Goal: Task Accomplishment & Management: Manage account settings

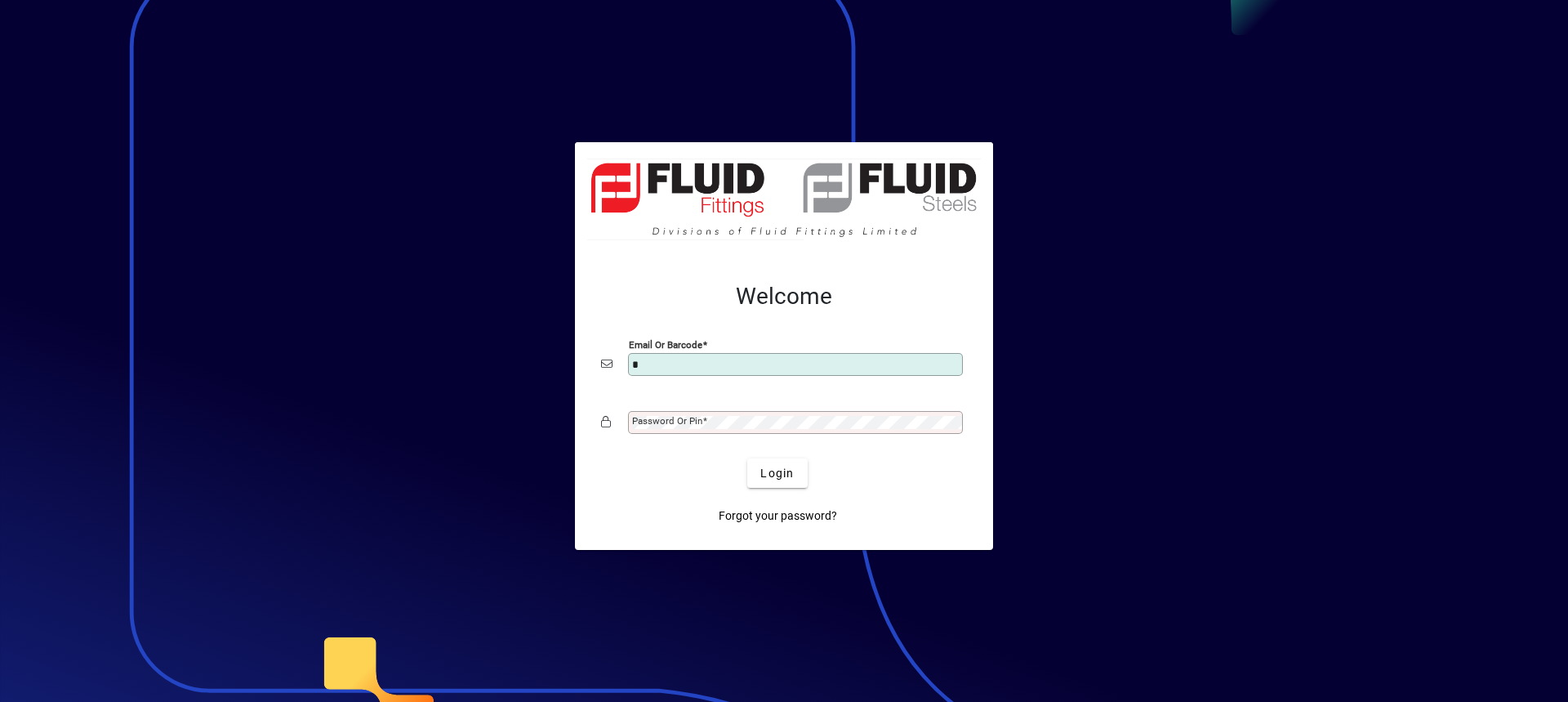
type input "**********"
click at [715, 415] on div "Password or Pin" at bounding box center [795, 422] width 335 height 23
click at [747, 458] on button "Login" at bounding box center [777, 472] width 60 height 29
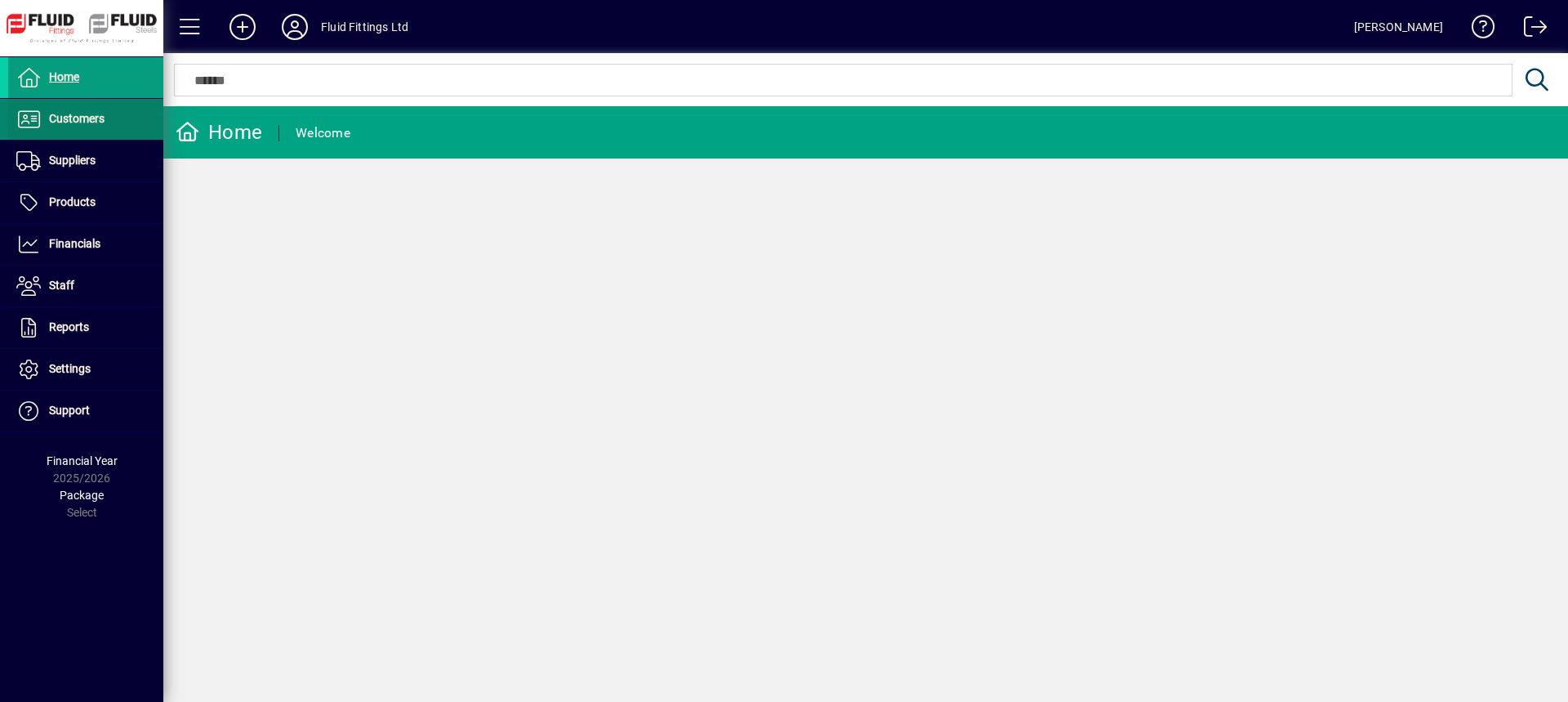
click at [105, 123] on span "Customers" at bounding box center [56, 119] width 96 height 20
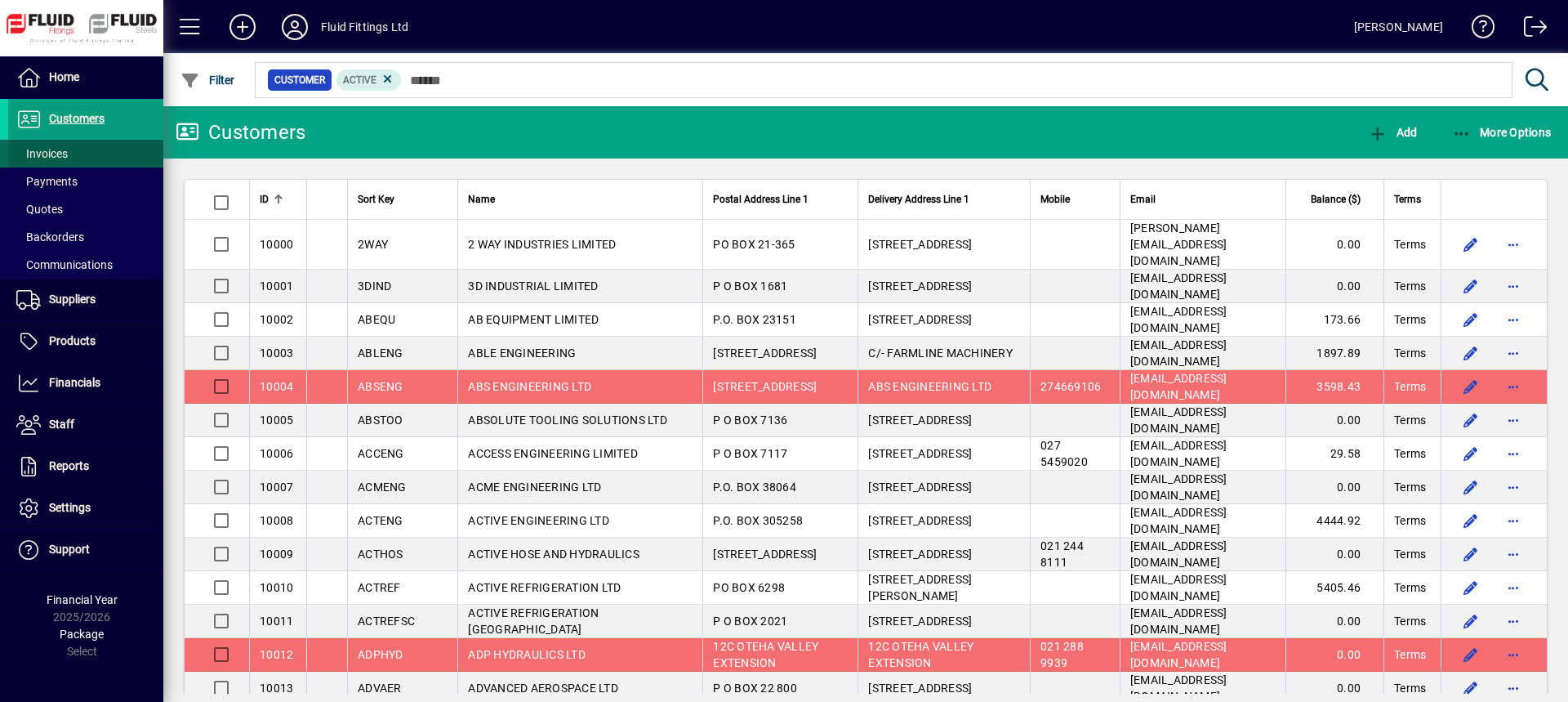
click at [53, 153] on span "Invoices" at bounding box center [41, 153] width 51 height 13
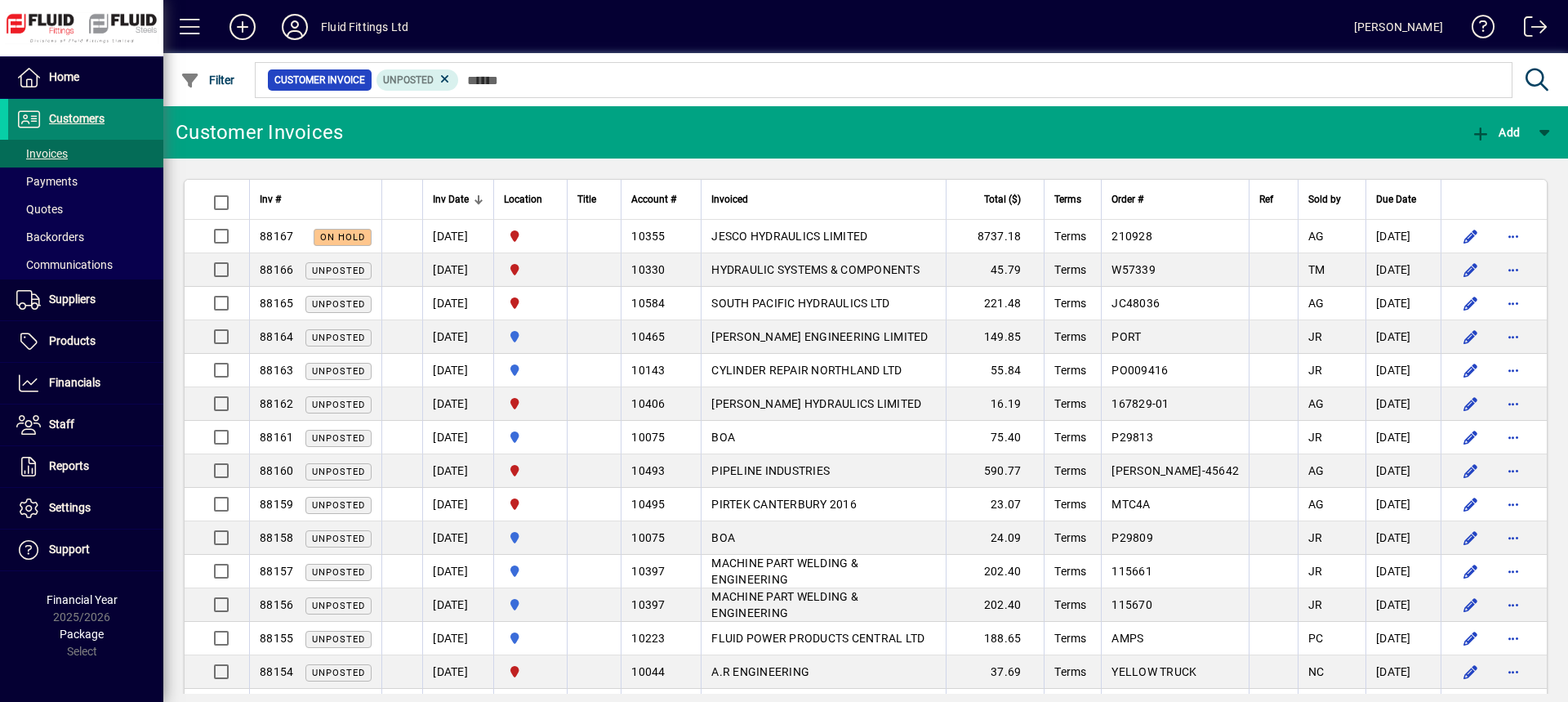
click at [83, 122] on span "Customers" at bounding box center [77, 118] width 56 height 13
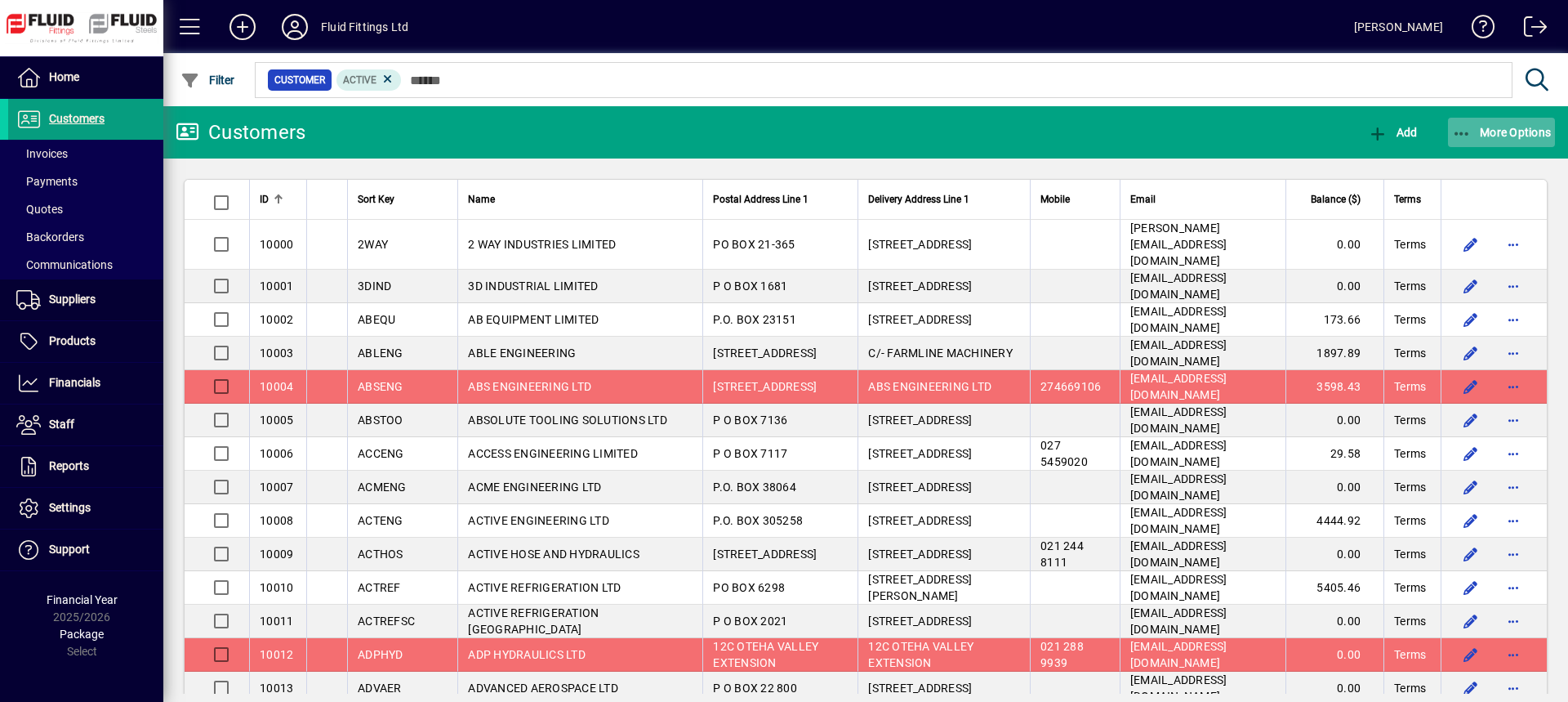
click at [1495, 123] on span "button" at bounding box center [1502, 132] width 108 height 39
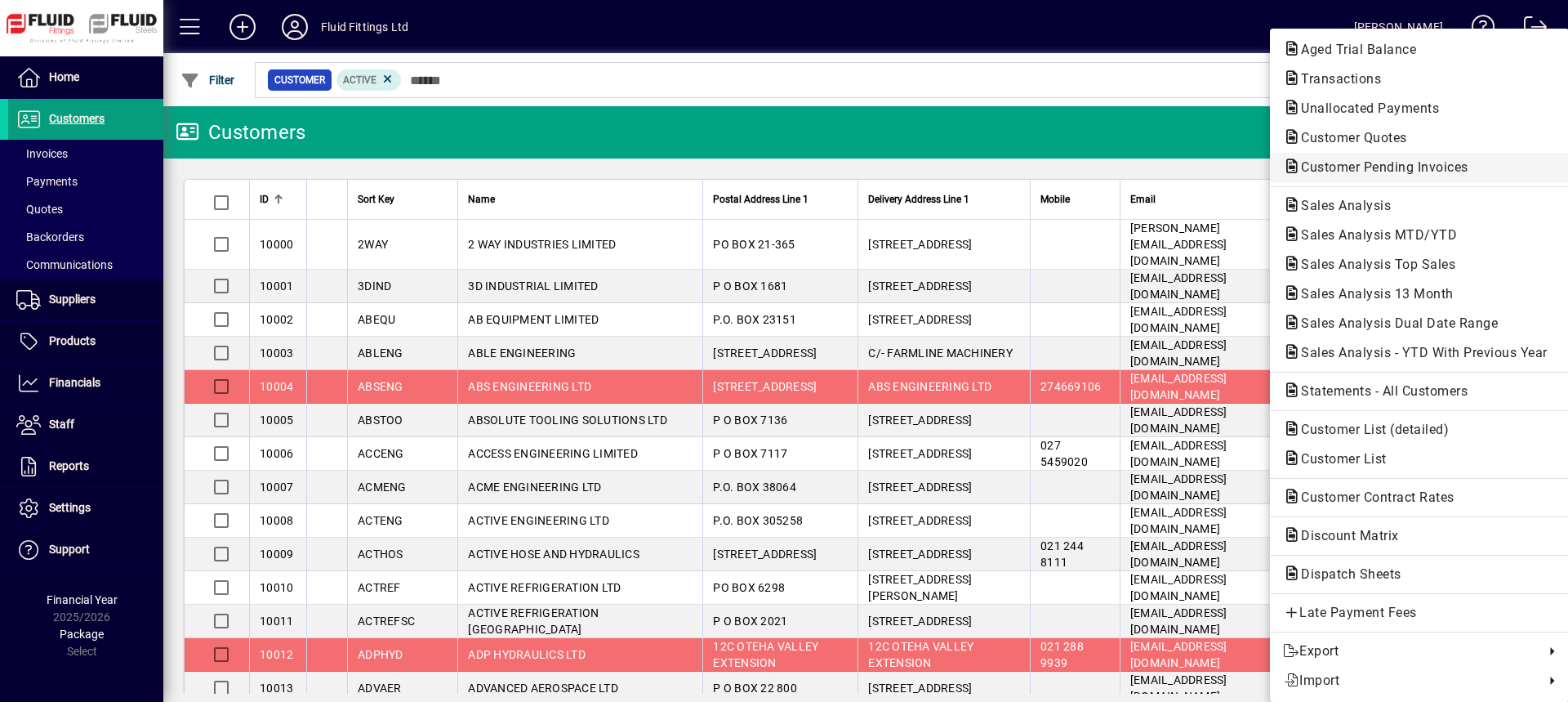
click at [1350, 170] on span "Customer Pending Invoices" at bounding box center [1380, 167] width 194 height 16
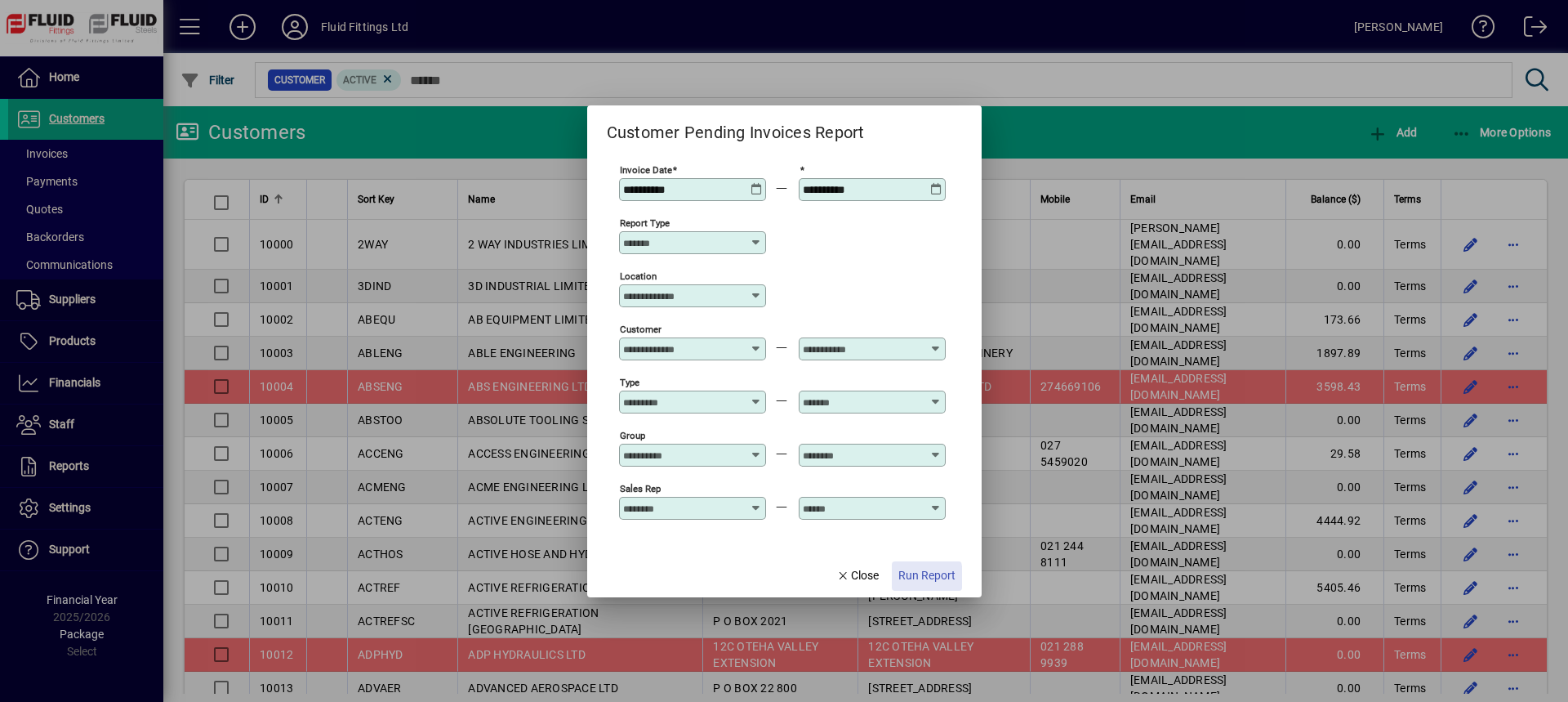
click at [910, 579] on span "Run Report" at bounding box center [927, 575] width 57 height 17
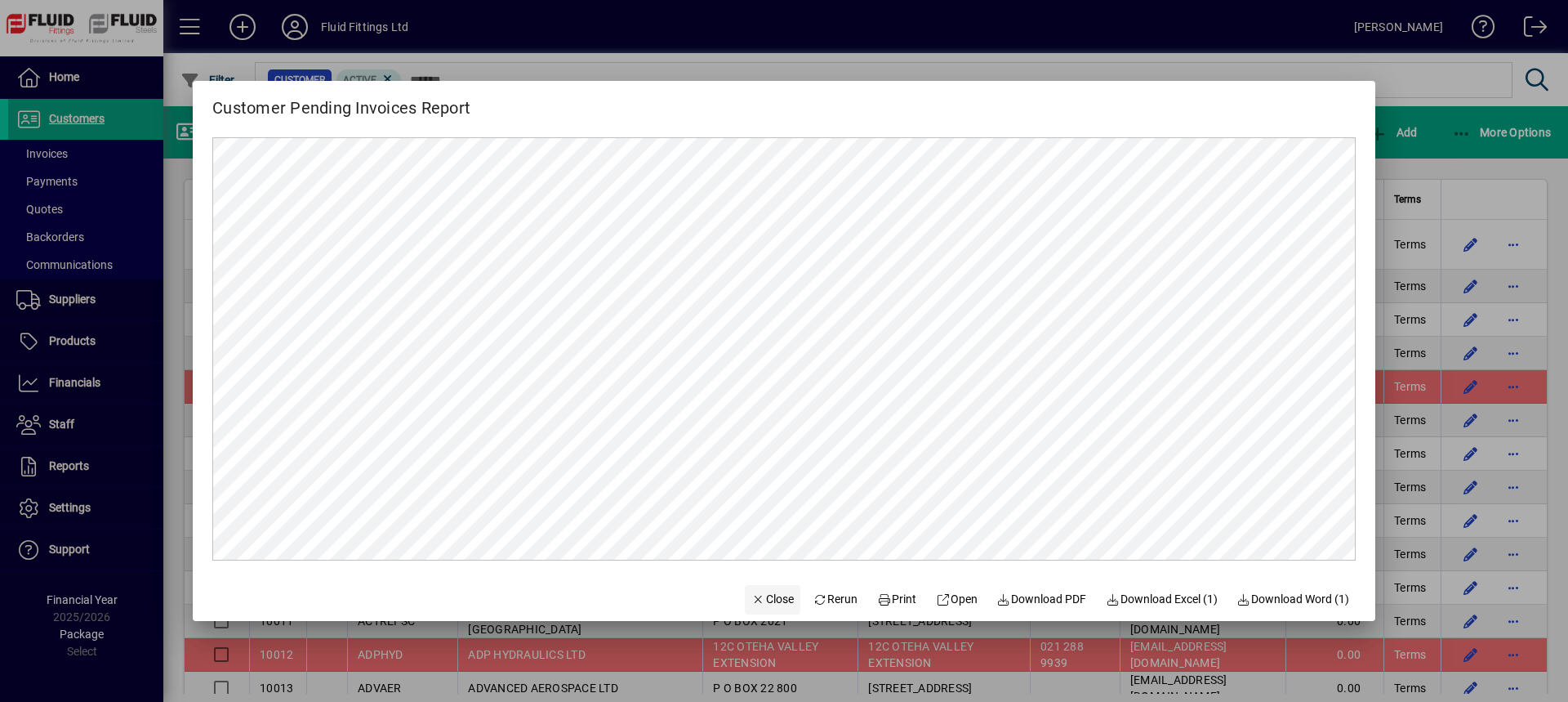
click at [766, 603] on span "Close" at bounding box center [773, 599] width 42 height 17
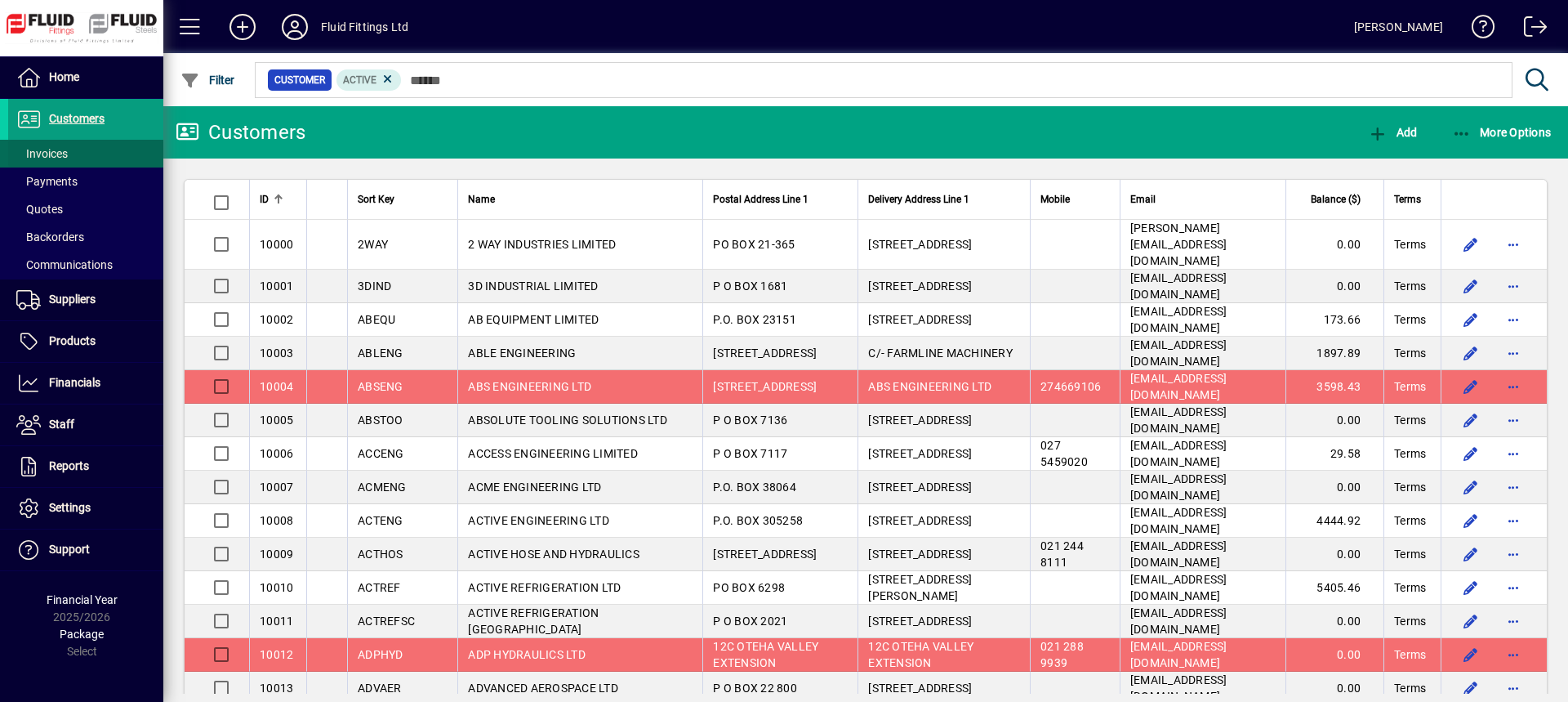
click at [71, 159] on span at bounding box center [85, 153] width 155 height 39
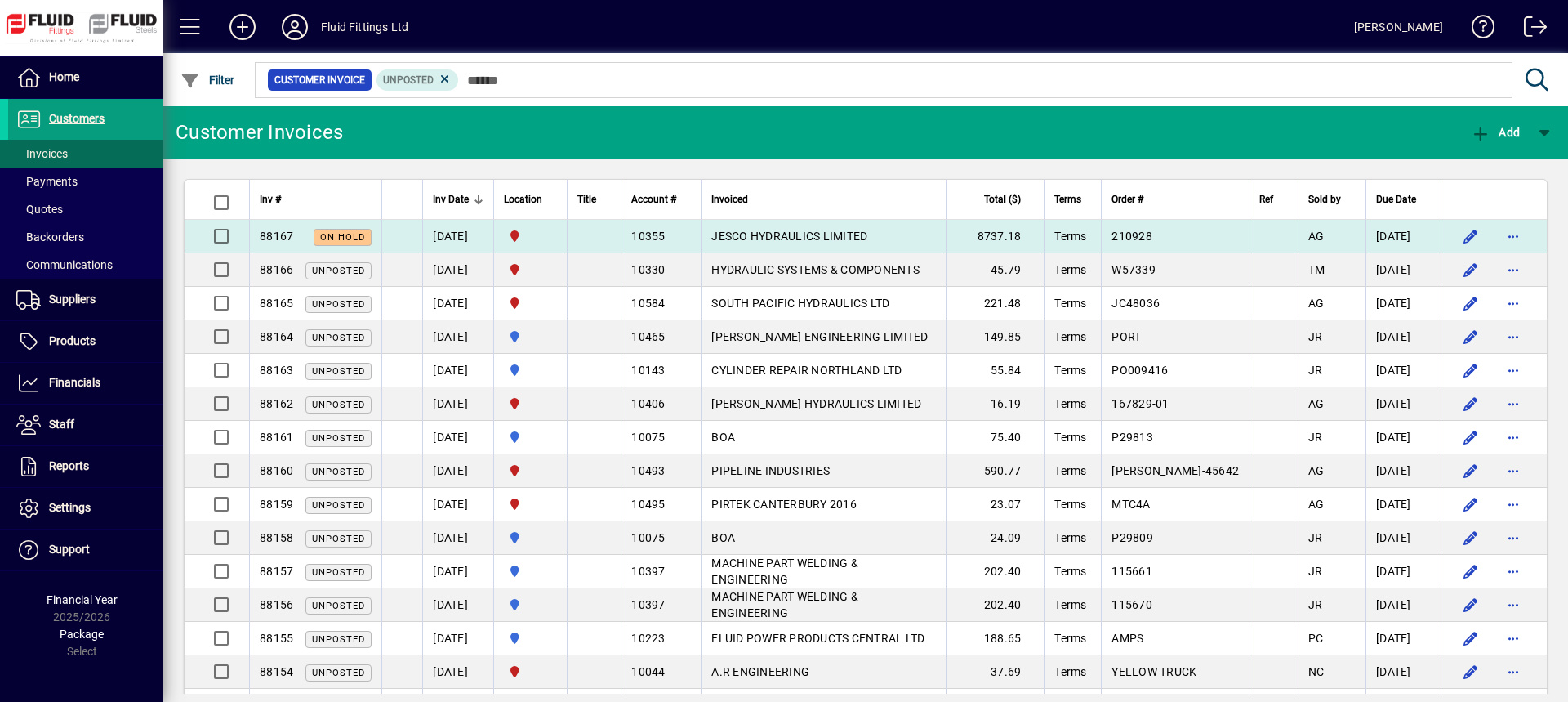
click at [750, 237] on span "JESCO HYDRAULICS LIMITED" at bounding box center [789, 236] width 156 height 13
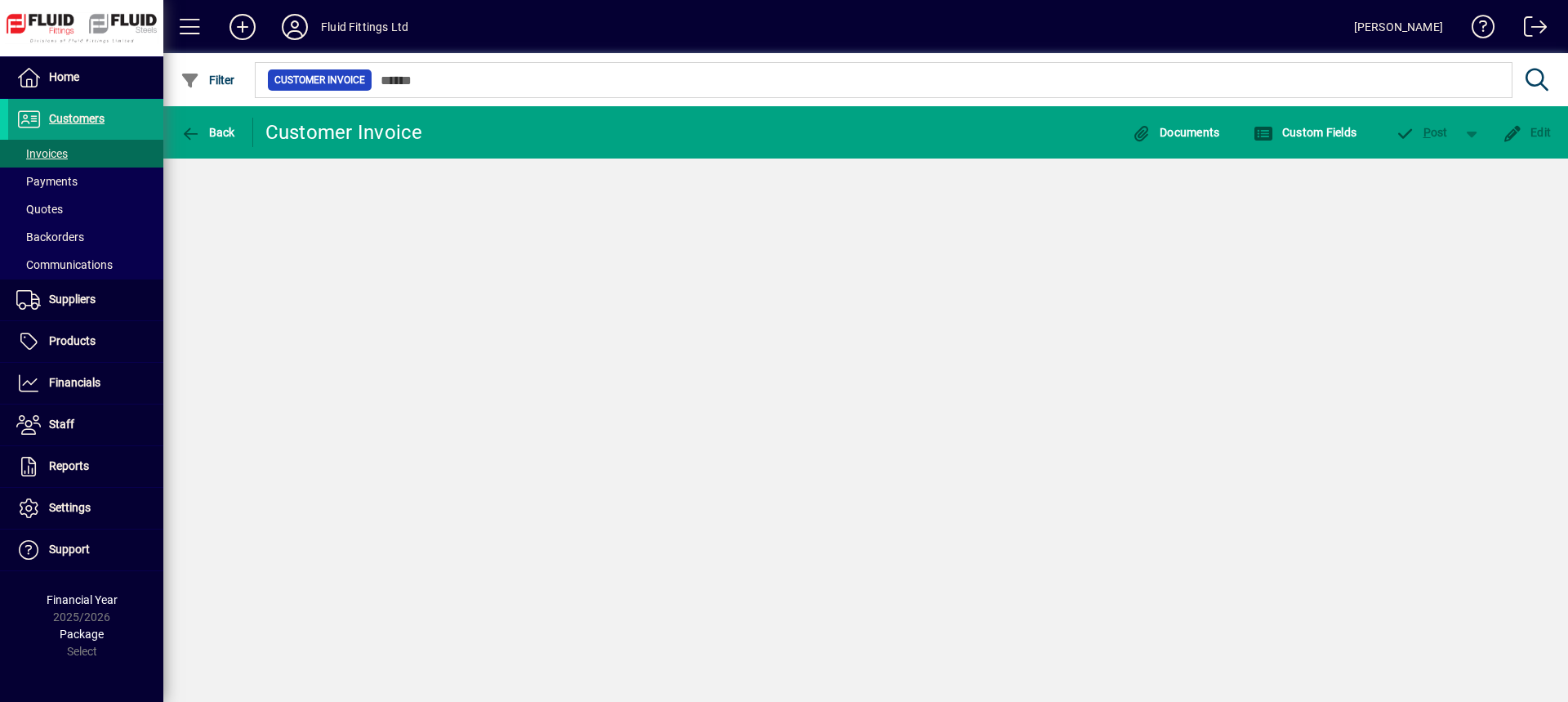
click at [750, 237] on div "Back Customer Invoice Documents Custom Fields P ost Edit" at bounding box center [865, 404] width 1405 height 596
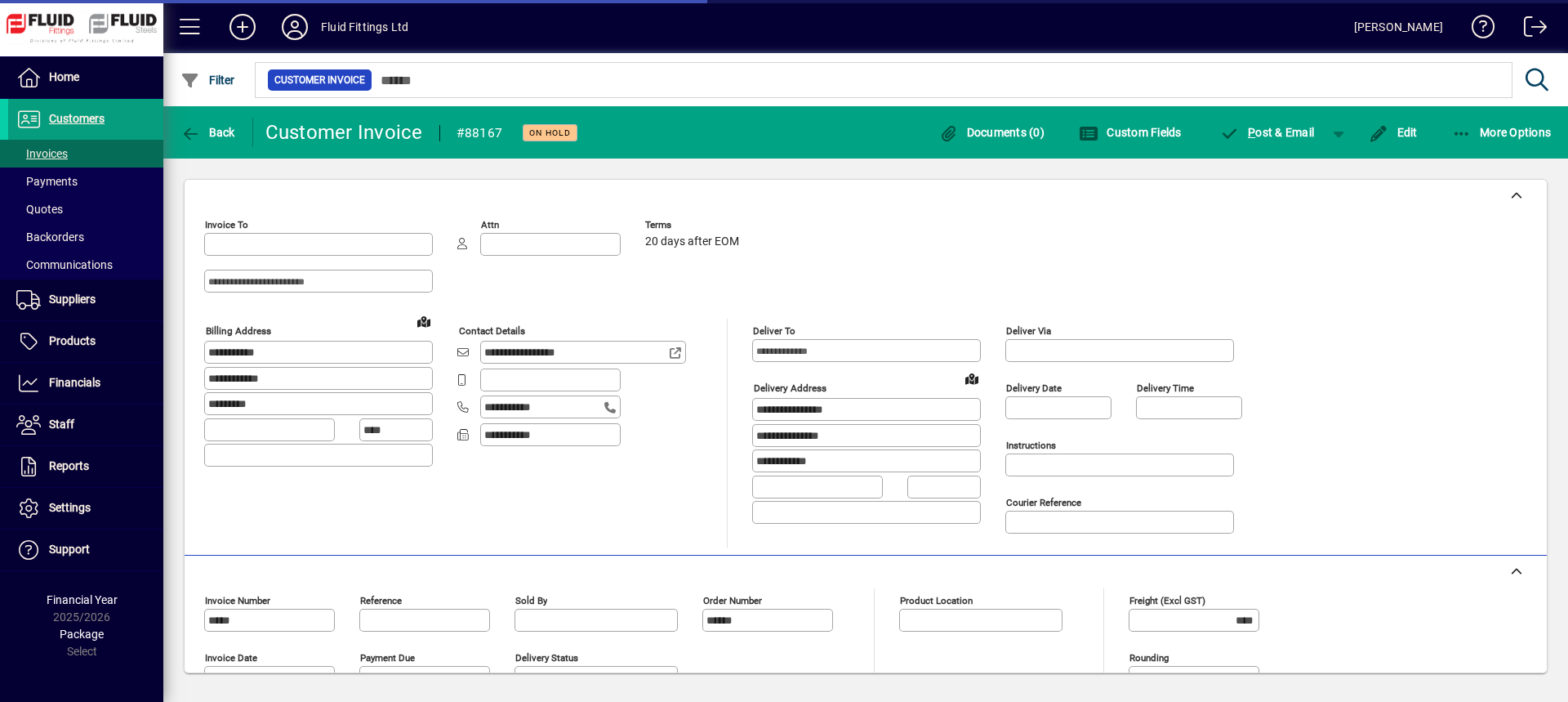
type input "**********"
type input "*********"
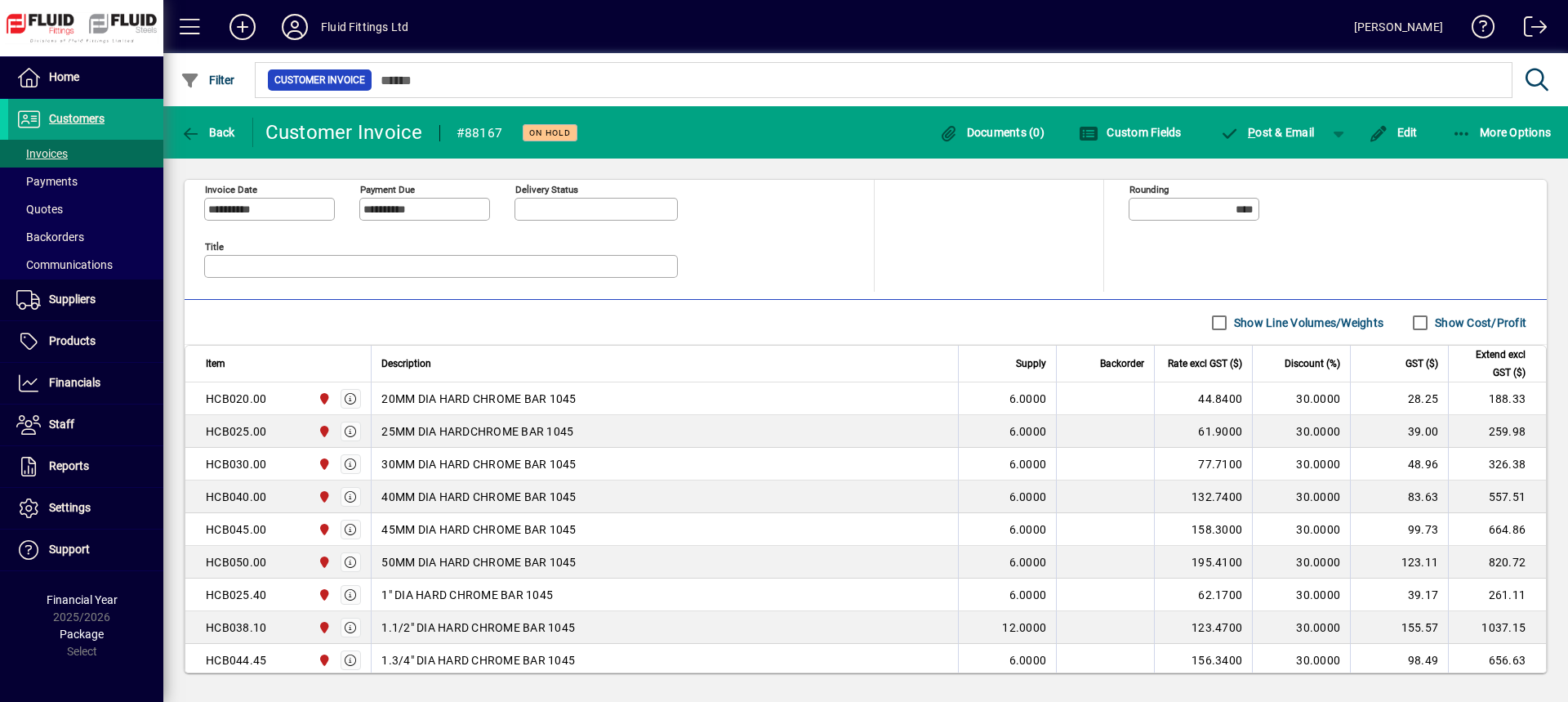
scroll to position [445, 0]
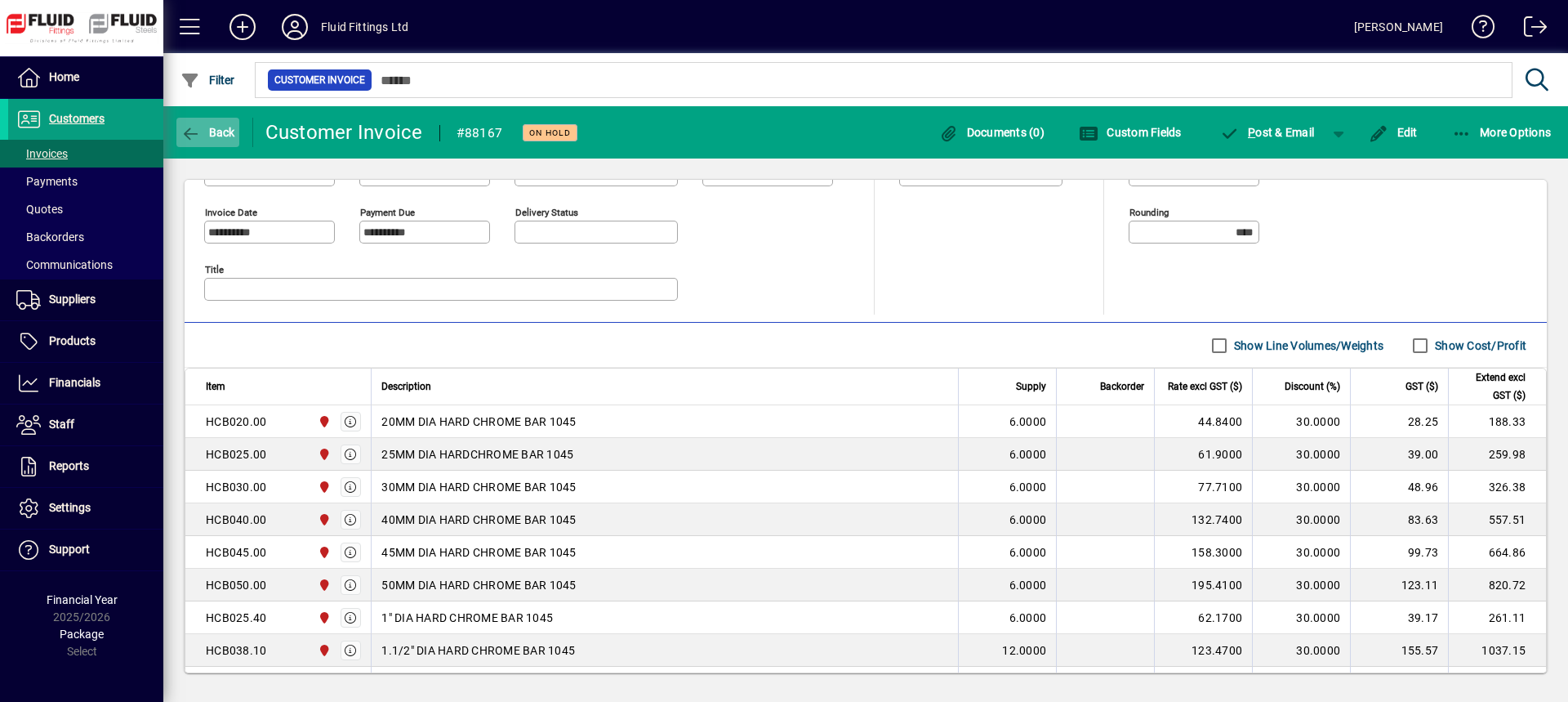
click at [217, 123] on span "button" at bounding box center [207, 132] width 63 height 39
